Goal: Task Accomplishment & Management: Use online tool/utility

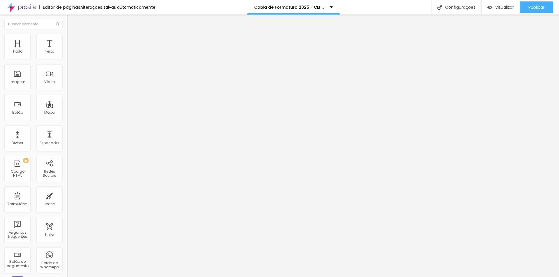
click at [71, 48] on icon "button" at bounding box center [72, 46] width 2 height 4
click at [69, 48] on icon "button" at bounding box center [71, 46] width 4 height 4
click at [67, 54] on div "Tipografia Voltar ao padrão" at bounding box center [100, 48] width 67 height 16
click at [67, 56] on button "button" at bounding box center [71, 53] width 8 height 6
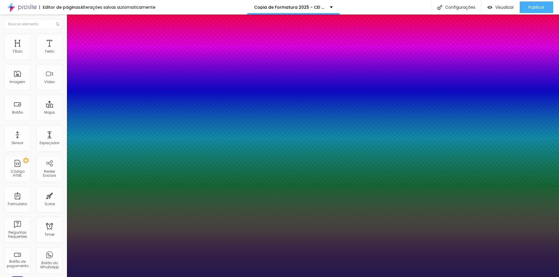
type input "1"
type input "8"
type input "2"
type input "1"
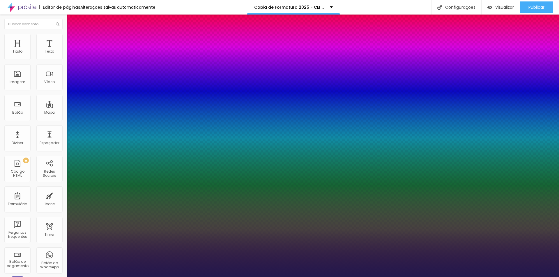
type input "24"
type input "1"
type input "24"
click at [248, 277] on div at bounding box center [279, 277] width 559 height 0
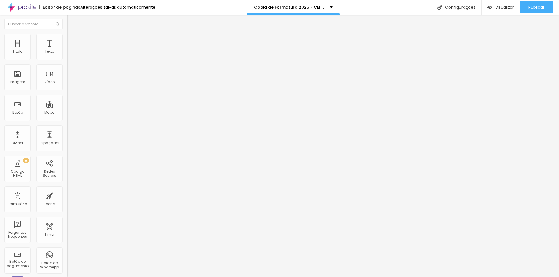
click at [67, 56] on button "button" at bounding box center [71, 53] width 8 height 6
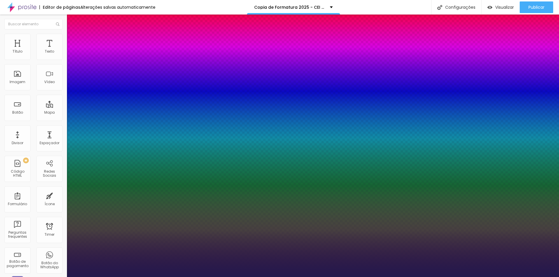
type input "1"
click at [215, 277] on div at bounding box center [279, 277] width 559 height 0
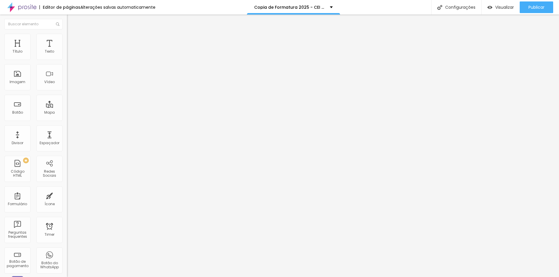
click at [71, 48] on icon "button" at bounding box center [72, 46] width 2 height 4
click at [67, 56] on button "button" at bounding box center [71, 53] width 8 height 6
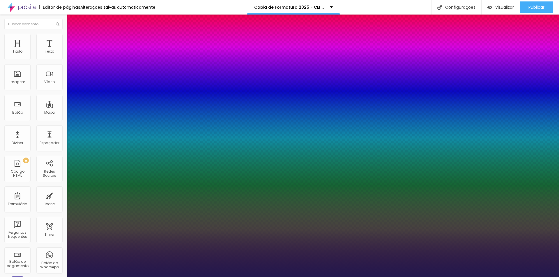
type input "1"
drag, startPoint x: 122, startPoint y: 98, endPoint x: 156, endPoint y: 104, distance: 34.6
click at [156, 104] on body "Editor de páginas Alterações salvas automaticamente Copia de Formatura 2025 - C…" at bounding box center [279, 138] width 559 height 277
type input "8"
type input "2"
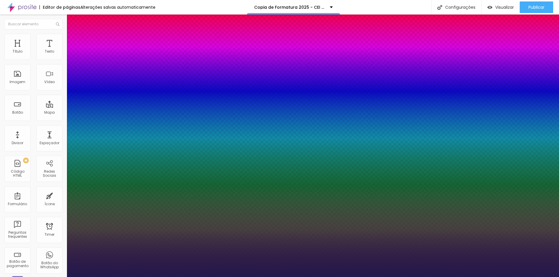
type input "1"
type input "24"
type input "1"
type input "24"
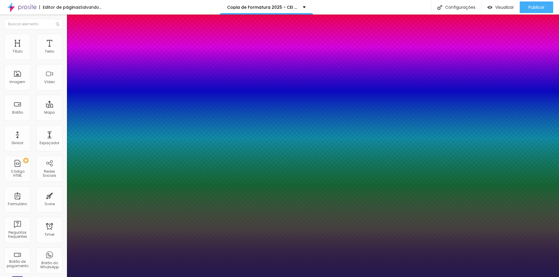
type input "1"
click at [233, 277] on div at bounding box center [279, 277] width 559 height 0
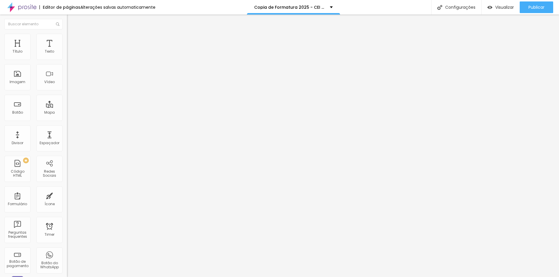
click at [69, 48] on icon "button" at bounding box center [71, 46] width 4 height 4
click at [67, 56] on button "button" at bounding box center [71, 53] width 8 height 6
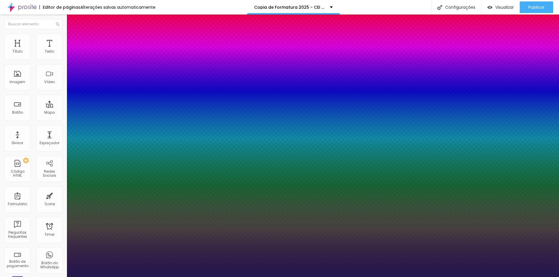
type input "1"
drag, startPoint x: 124, startPoint y: 100, endPoint x: 155, endPoint y: 100, distance: 31.4
click at [155, 100] on body "Editor de páginas Alterações salvas automaticamente Copia de Formatura 2025 - C…" at bounding box center [279, 138] width 559 height 277
type input "8"
type input "2"
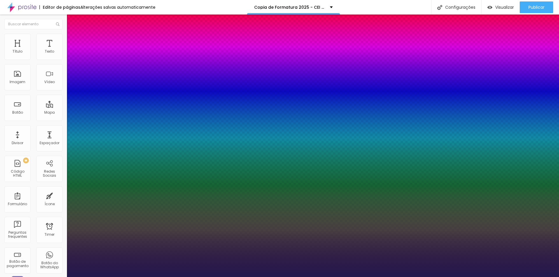
type input "1"
type input "20"
type input "1"
type input "20"
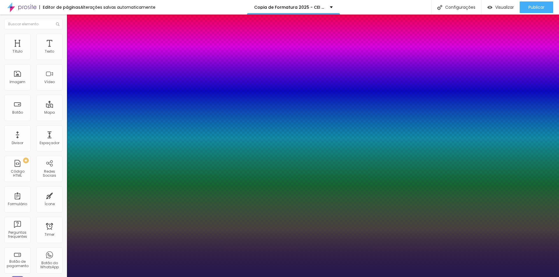
click at [200, 277] on div at bounding box center [279, 277] width 559 height 0
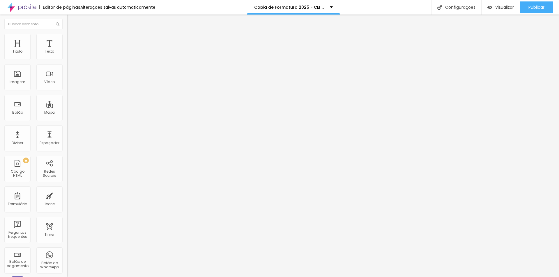
click at [67, 38] on li "Estilo" at bounding box center [100, 37] width 67 height 6
click at [67, 36] on img at bounding box center [69, 36] width 5 height 5
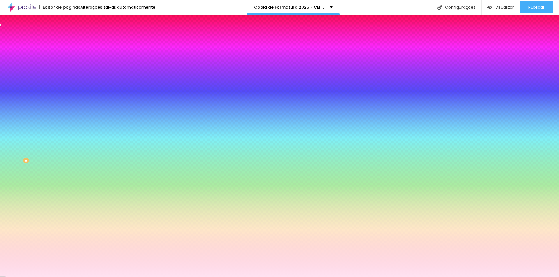
click at [67, 91] on button "button" at bounding box center [71, 94] width 8 height 6
type input "1"
drag, startPoint x: 64, startPoint y: 124, endPoint x: 73, endPoint y: 124, distance: 9.3
type input "1"
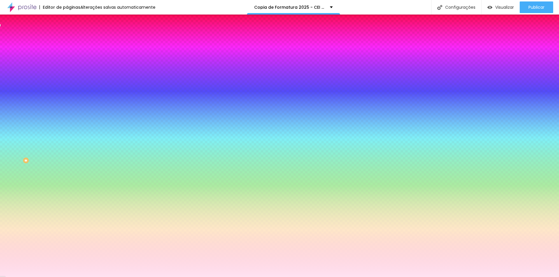
drag, startPoint x: 82, startPoint y: 162, endPoint x: 75, endPoint y: 172, distance: 12.7
click at [75, 172] on body "Editor de páginas Alterações salvas automaticamente Copia de Formatura 2025 - C…" at bounding box center [279, 138] width 559 height 277
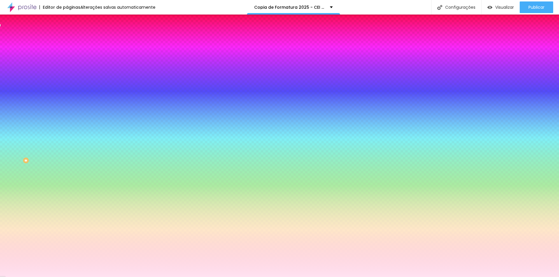
type input "#515151"
click at [78, 166] on div at bounding box center [279, 138] width 559 height 277
click at [90, 277] on div at bounding box center [279, 277] width 559 height 0
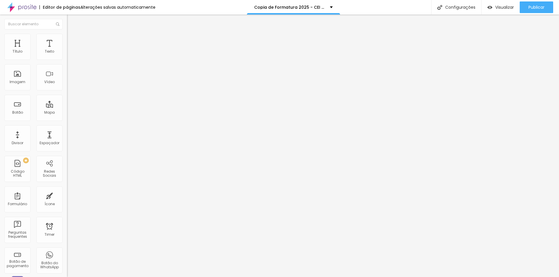
click at [72, 40] on span "Estilo" at bounding box center [76, 37] width 9 height 5
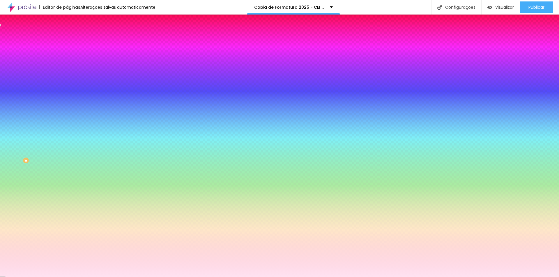
click at [67, 91] on button "button" at bounding box center [71, 94] width 8 height 6
drag, startPoint x: 126, startPoint y: 172, endPoint x: 126, endPoint y: 166, distance: 6.1
click at [126, 167] on div at bounding box center [279, 138] width 559 height 277
click at [5, 150] on div at bounding box center [2, 149] width 6 height 1
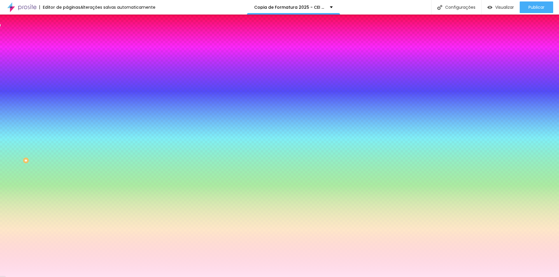
click at [5, 142] on div at bounding box center [2, 141] width 6 height 1
click at [120, 277] on div at bounding box center [279, 277] width 559 height 0
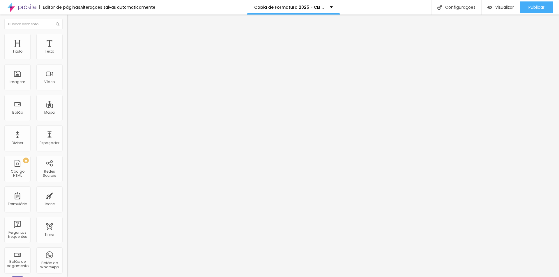
click at [72, 40] on span "Estilo" at bounding box center [76, 37] width 9 height 5
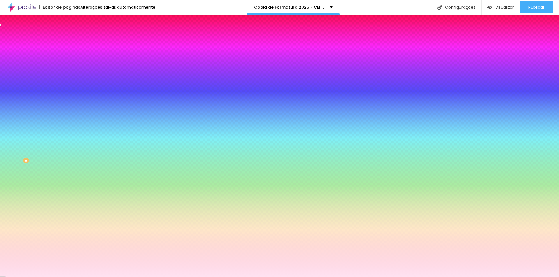
click at [69, 92] on icon "button" at bounding box center [70, 93] width 3 height 3
drag, startPoint x: 114, startPoint y: 134, endPoint x: 176, endPoint y: 134, distance: 62.3
click at [176, 134] on body "Editor de páginas Alterações salvas automaticamente Copia de Formatura 2025 - C…" at bounding box center [279, 138] width 559 height 277
click at [288, 277] on div at bounding box center [279, 277] width 559 height 0
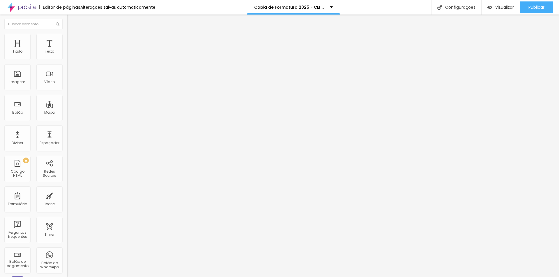
click at [67, 38] on li "Estilo" at bounding box center [100, 37] width 67 height 6
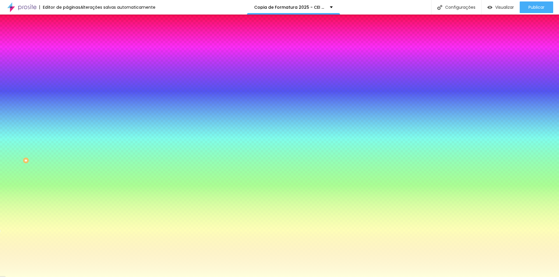
click at [67, 91] on button "button" at bounding box center [71, 94] width 8 height 6
drag, startPoint x: 116, startPoint y: 136, endPoint x: 135, endPoint y: 136, distance: 19.2
paste input "76757"
type input "#76757"
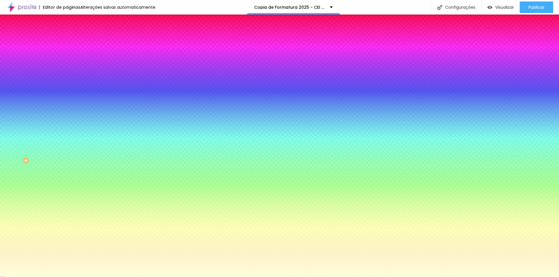
drag, startPoint x: 120, startPoint y: 117, endPoint x: 126, endPoint y: 117, distance: 6.4
type input "1"
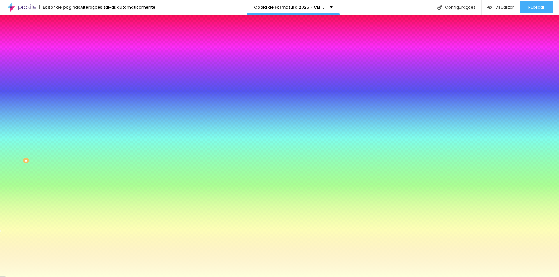
type input "1"
type input "#000000"
click at [125, 162] on div at bounding box center [279, 138] width 559 height 277
click at [174, 277] on div at bounding box center [279, 277] width 559 height 0
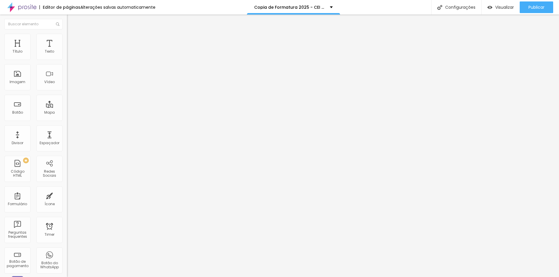
click at [72, 40] on span "Estilo" at bounding box center [76, 37] width 9 height 5
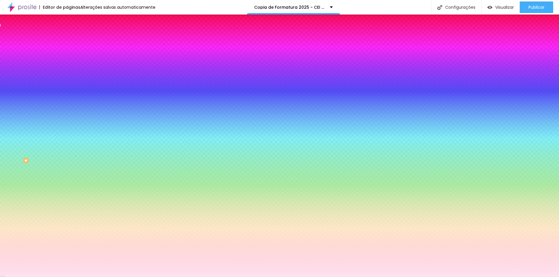
click at [69, 92] on icon "button" at bounding box center [70, 93] width 3 height 3
drag, startPoint x: 114, startPoint y: 135, endPoint x: 137, endPoint y: 135, distance: 23.3
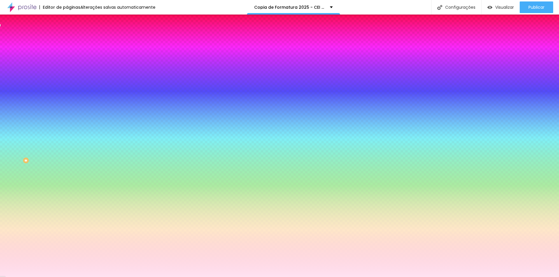
click at [255, 277] on div at bounding box center [279, 277] width 559 height 0
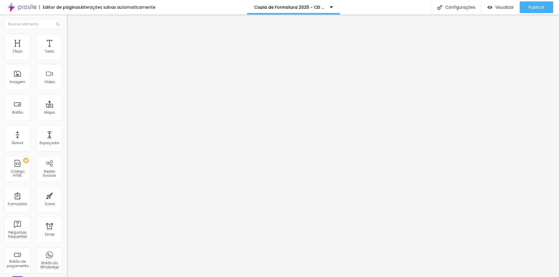
click at [67, 33] on ul "Conteúdo Estilo Avançado" at bounding box center [100, 36] width 67 height 17
click at [67, 36] on li "Estilo" at bounding box center [100, 37] width 67 height 6
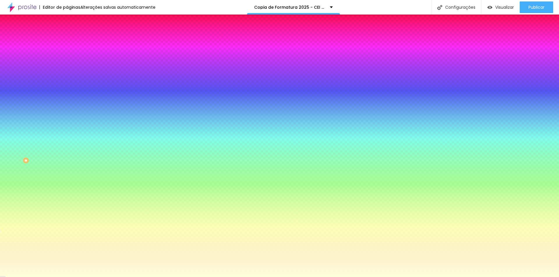
click at [69, 92] on icon "button" at bounding box center [70, 93] width 3 height 3
drag, startPoint x: 112, startPoint y: 135, endPoint x: 157, endPoint y: 135, distance: 44.8
click at [157, 135] on body "Editor de páginas Alterações salvas automaticamente Copia de Formatura 2025 - C…" at bounding box center [279, 138] width 559 height 277
paste input "767575"
type input "#767575"
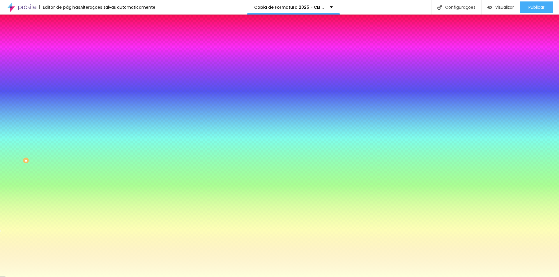
click at [123, 277] on div at bounding box center [279, 277] width 559 height 0
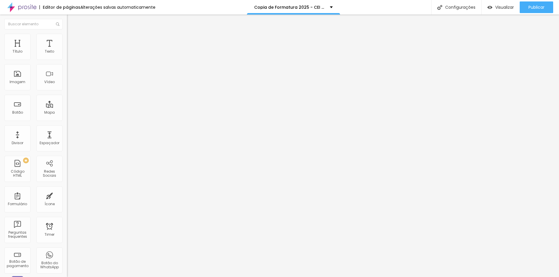
click at [67, 38] on img at bounding box center [69, 36] width 5 height 5
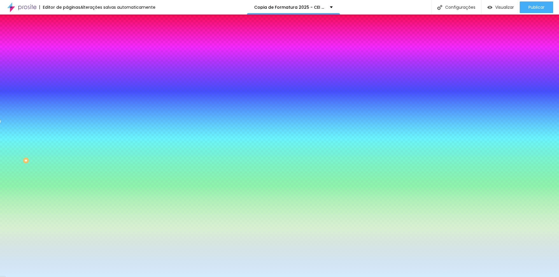
click at [67, 91] on button "button" at bounding box center [71, 94] width 8 height 6
drag, startPoint x: 114, startPoint y: 136, endPoint x: 150, endPoint y: 136, distance: 36.1
click at [150, 136] on body "Editor de páginas Alterações salvas automaticamente Copia de Formatura 2025 - C…" at bounding box center [279, 138] width 559 height 277
paste input "767575"
type input "#767575"
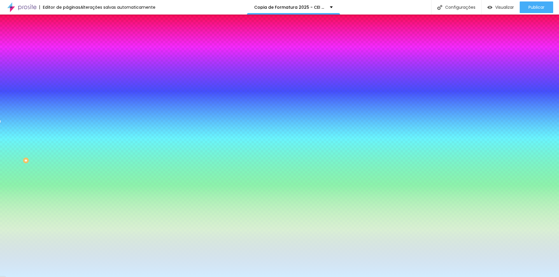
click at [529, 277] on div at bounding box center [279, 277] width 559 height 0
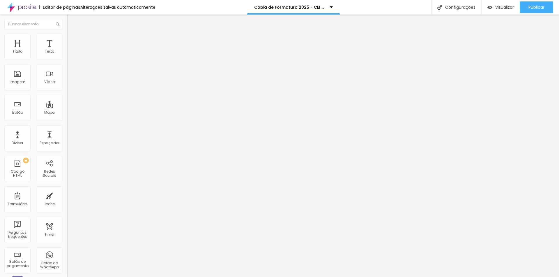
click at [67, 34] on img at bounding box center [69, 36] width 5 height 5
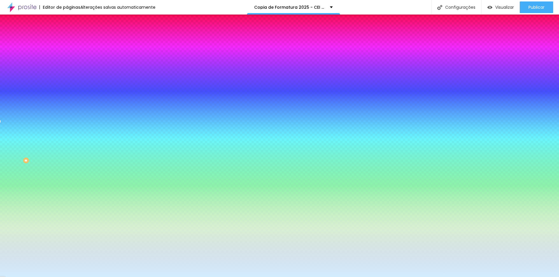
click at [67, 91] on button "button" at bounding box center [71, 94] width 8 height 6
drag, startPoint x: 114, startPoint y: 136, endPoint x: 149, endPoint y: 134, distance: 35.2
click at [149, 134] on body "Editor de páginas Alterações salvas automaticamente Copia de Formatura 2025 - C…" at bounding box center [279, 138] width 559 height 277
drag, startPoint x: 118, startPoint y: 118, endPoint x: 136, endPoint y: 118, distance: 18.3
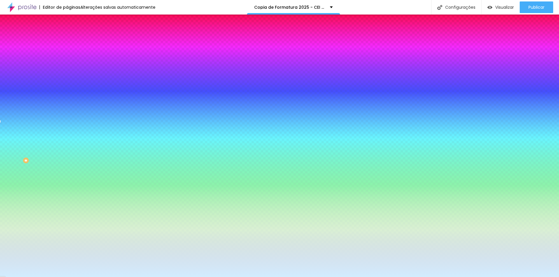
type input "1"
drag, startPoint x: 128, startPoint y: 163, endPoint x: 128, endPoint y: 167, distance: 3.8
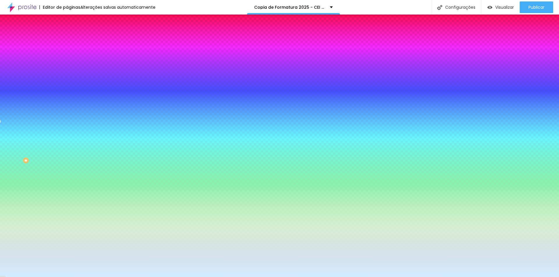
click at [128, 167] on div at bounding box center [279, 138] width 559 height 277
click at [114, 277] on div at bounding box center [279, 277] width 559 height 0
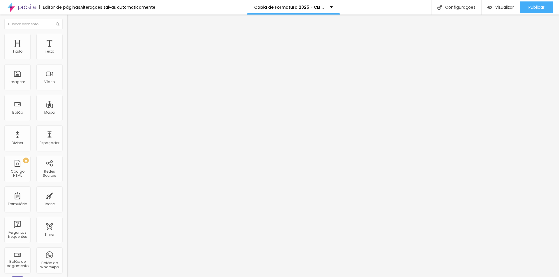
type input "26"
type input "27"
type input "28"
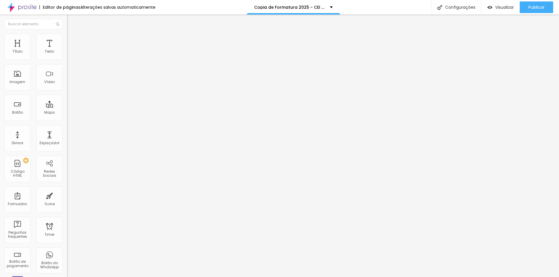
type input "28"
type input "26"
type input "24"
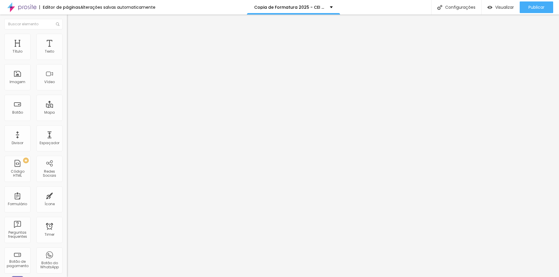
type input "23"
click at [67, 139] on input "range" at bounding box center [86, 141] width 38 height 5
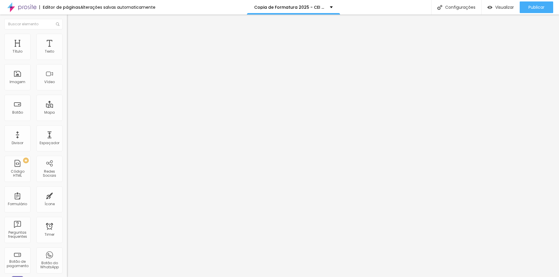
click at [67, 139] on input "range" at bounding box center [86, 141] width 38 height 5
click at [69, 48] on icon "button" at bounding box center [71, 46] width 4 height 4
click at [70, 54] on icon "button" at bounding box center [71, 52] width 2 height 2
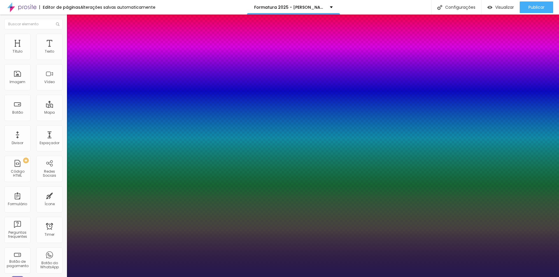
type input "1"
drag, startPoint x: 125, startPoint y: 98, endPoint x: 196, endPoint y: 108, distance: 72.3
click at [196, 108] on body "Editor de páginas Alterações salvas automaticamente Formatura 2025 - Joãozinho …" at bounding box center [279, 138] width 559 height 277
type input "8"
type input "2"
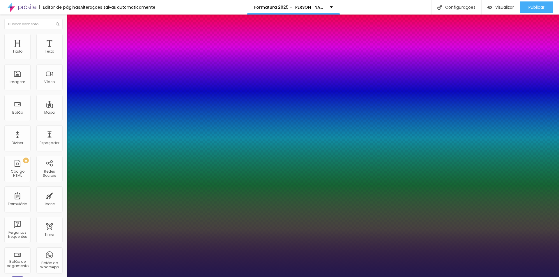
type input "1"
type input "8"
type input "1"
type input "8"
type input "1"
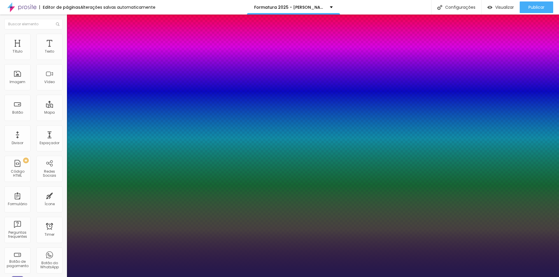
type input "24"
type input "1"
type input "24"
click at [213, 277] on div at bounding box center [279, 277] width 559 height 0
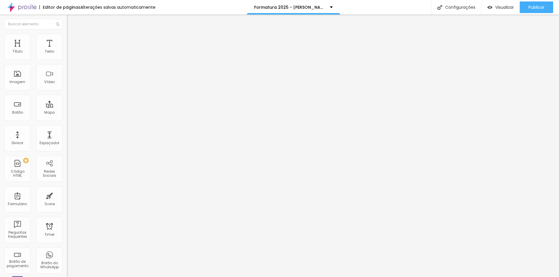
click at [67, 56] on button "button" at bounding box center [71, 53] width 8 height 6
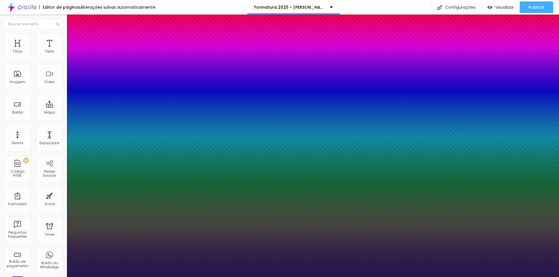
type input "1"
click at [49, 277] on div at bounding box center [279, 277] width 559 height 0
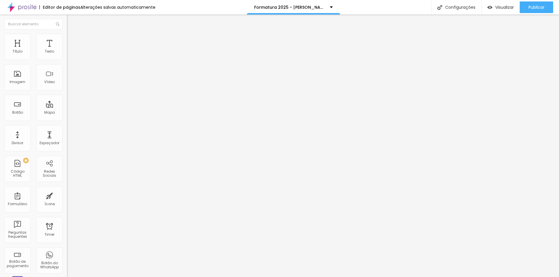
click at [69, 48] on icon "button" at bounding box center [71, 46] width 4 height 4
click at [69, 54] on icon "button" at bounding box center [70, 52] width 3 height 3
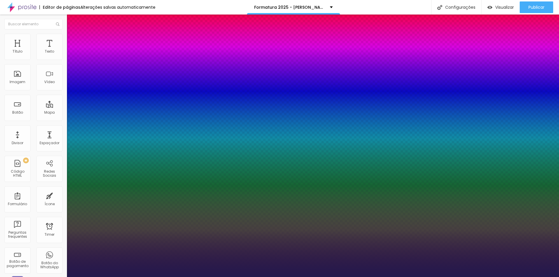
type input "1"
drag, startPoint x: 125, startPoint y: 100, endPoint x: 155, endPoint y: 100, distance: 30.6
click at [155, 100] on body "Editor de páginas Alterações salvas automaticamente Formatura 2025 - Joãozinho …" at bounding box center [279, 138] width 559 height 277
type input "8"
type input "2"
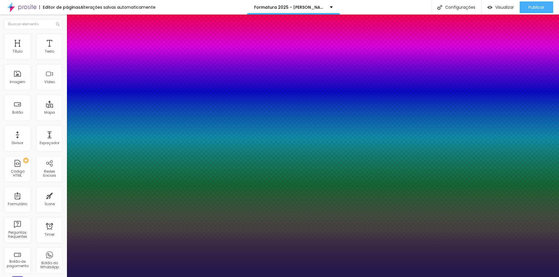
type input "1"
type input "8"
type input "1"
type input "24"
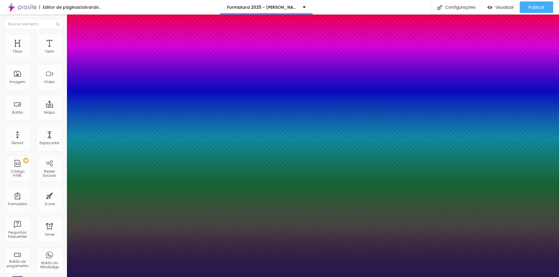
type input "1"
type input "24"
click at [444, 277] on div at bounding box center [279, 277] width 559 height 0
